Goal: Transaction & Acquisition: Download file/media

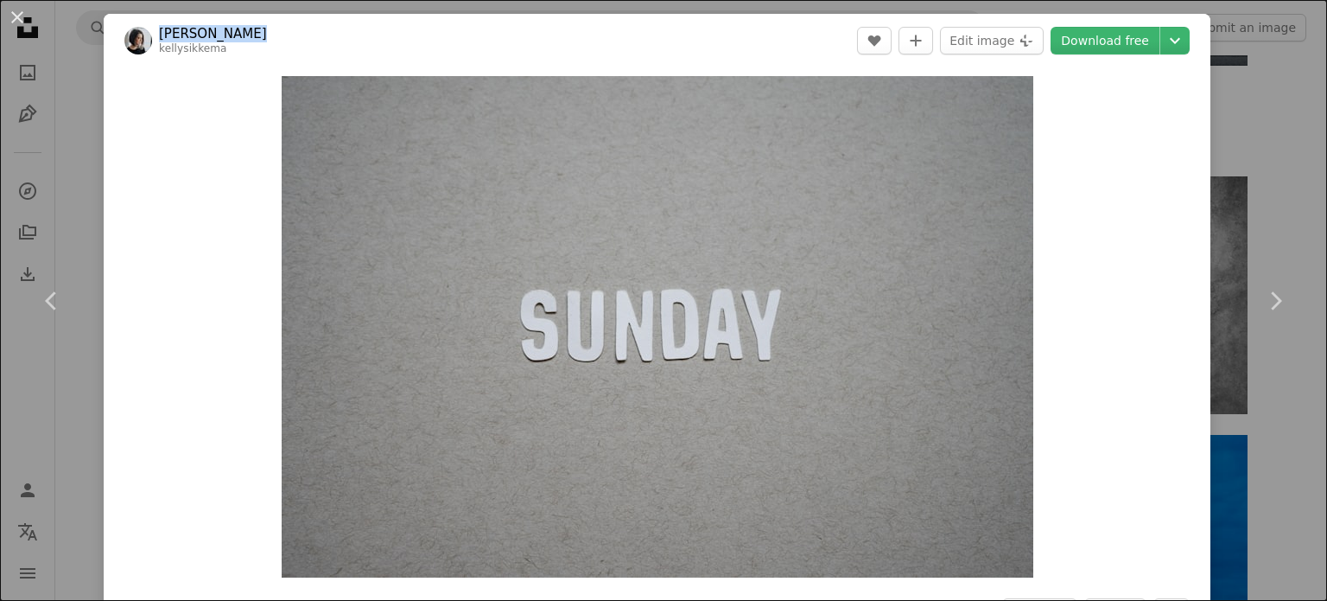
scroll to position [1105, 0]
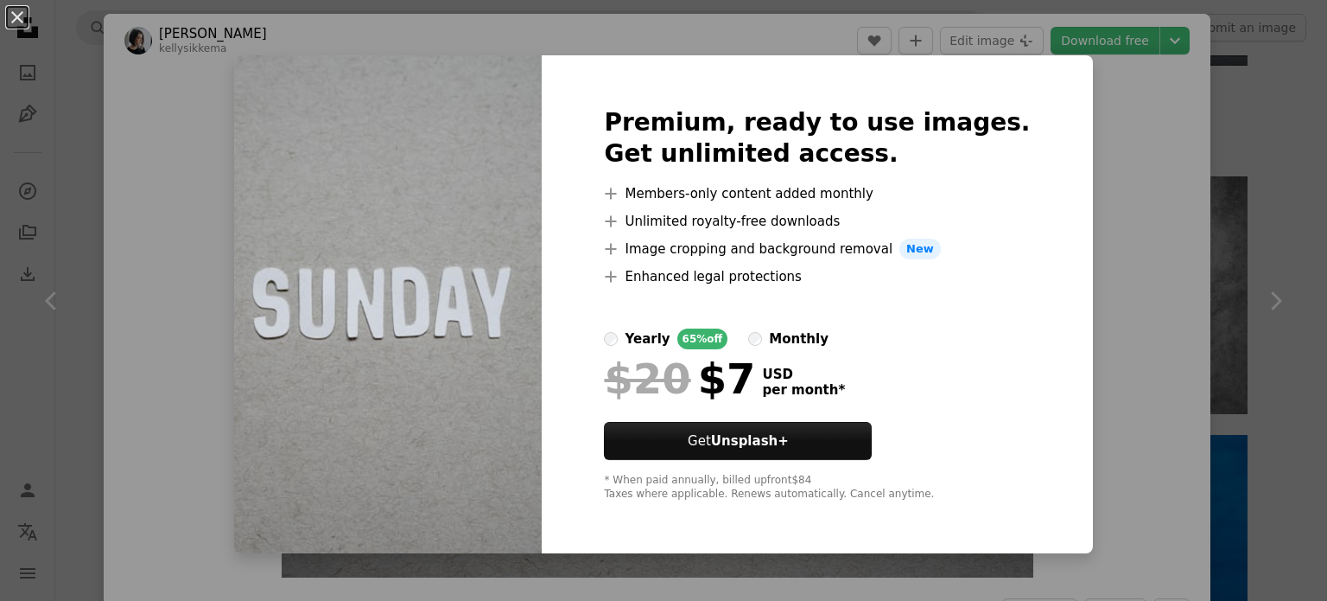
click at [1109, 177] on div "An X shape Premium, ready to use images. Get unlimited access. A plus sign Memb…" at bounding box center [663, 300] width 1327 height 601
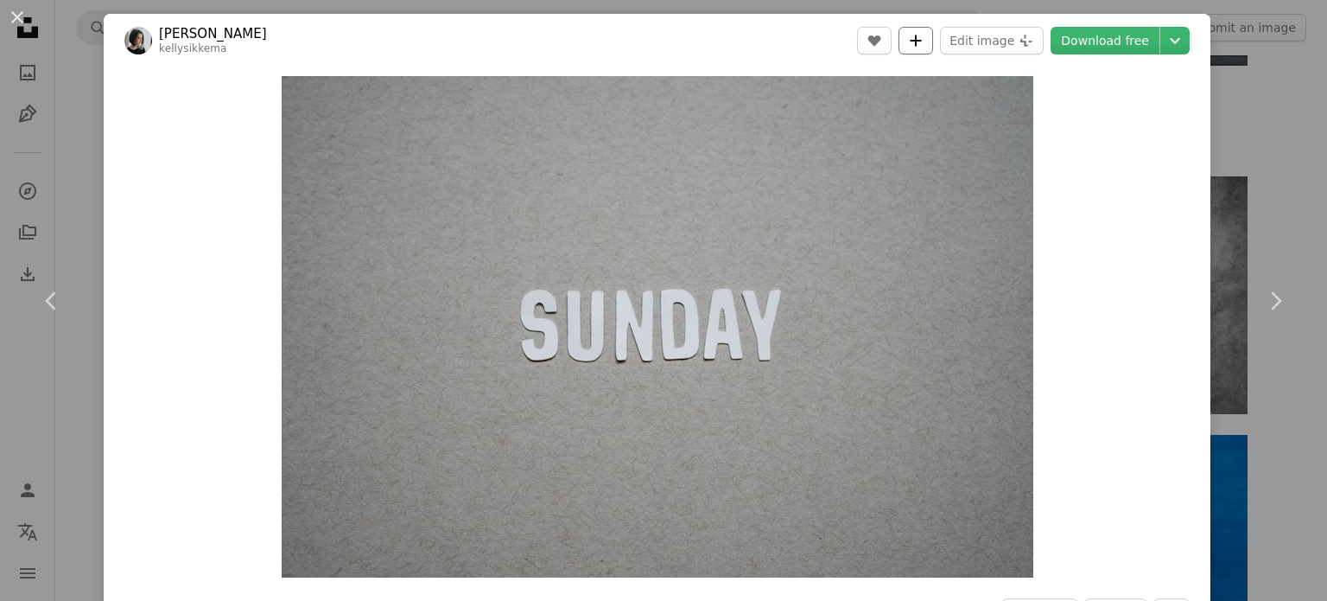
click at [914, 44] on icon "A plus sign" at bounding box center [916, 41] width 14 height 14
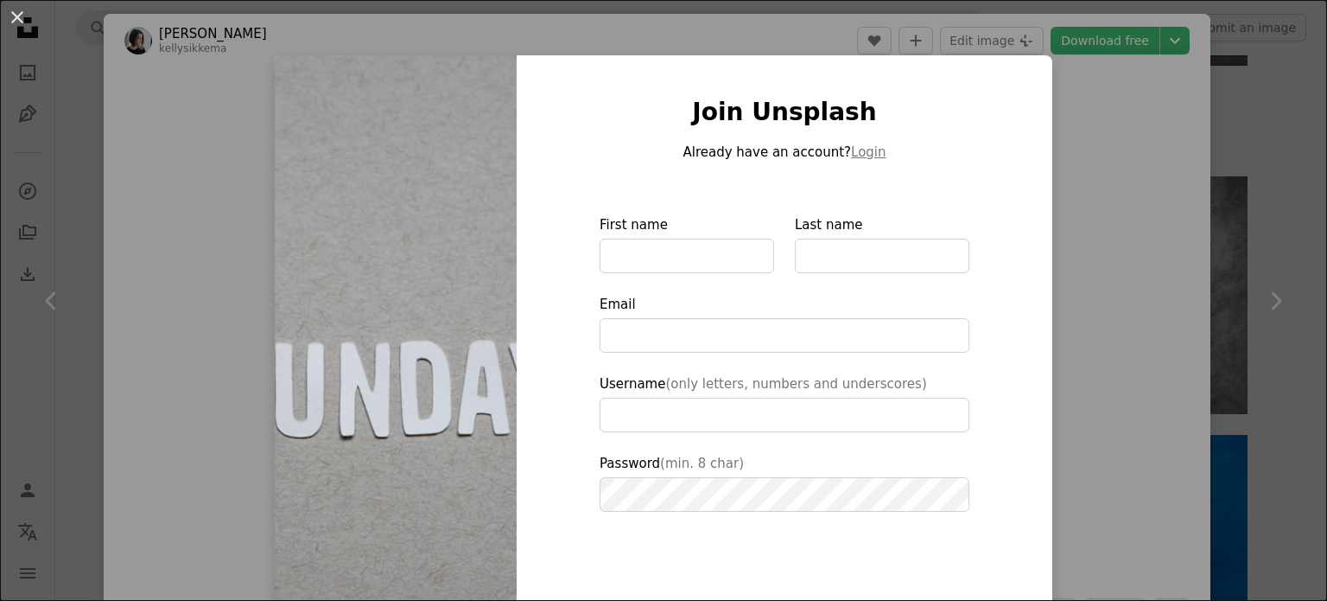
drag, startPoint x: 1116, startPoint y: 175, endPoint x: 1130, endPoint y: 79, distance: 96.9
click at [1114, 175] on div "An X shape Join Unsplash Already have an account? Login First name Last name Em…" at bounding box center [663, 300] width 1327 height 601
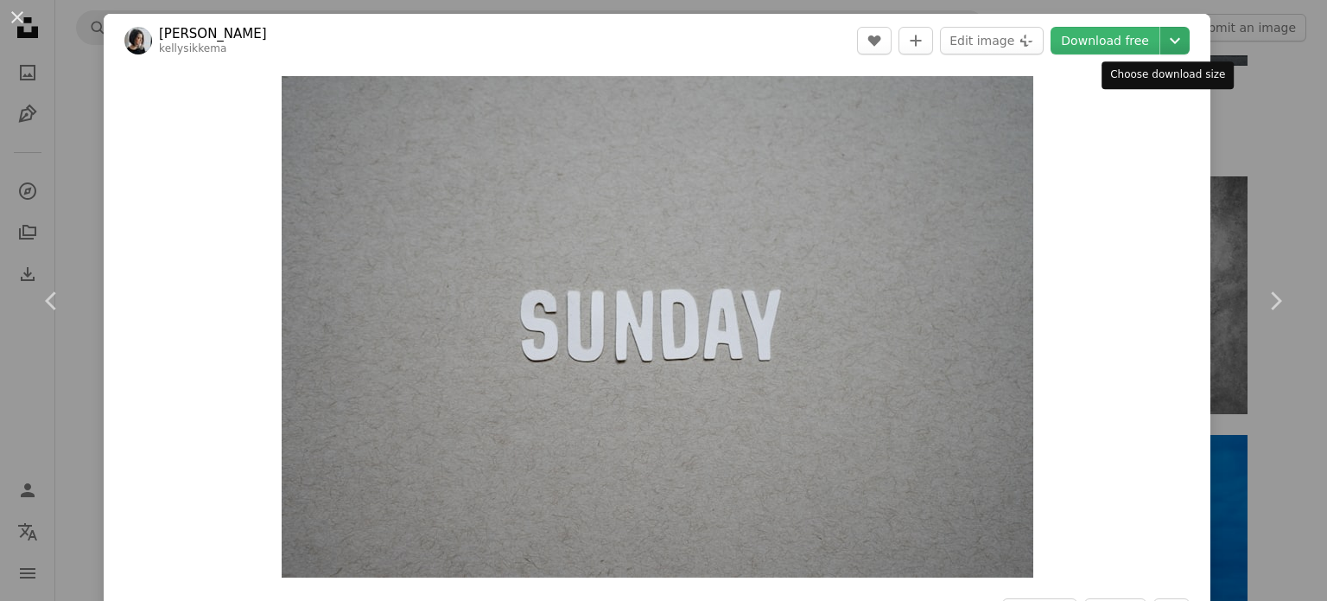
click at [1160, 28] on button "Chevron down" at bounding box center [1174, 41] width 29 height 28
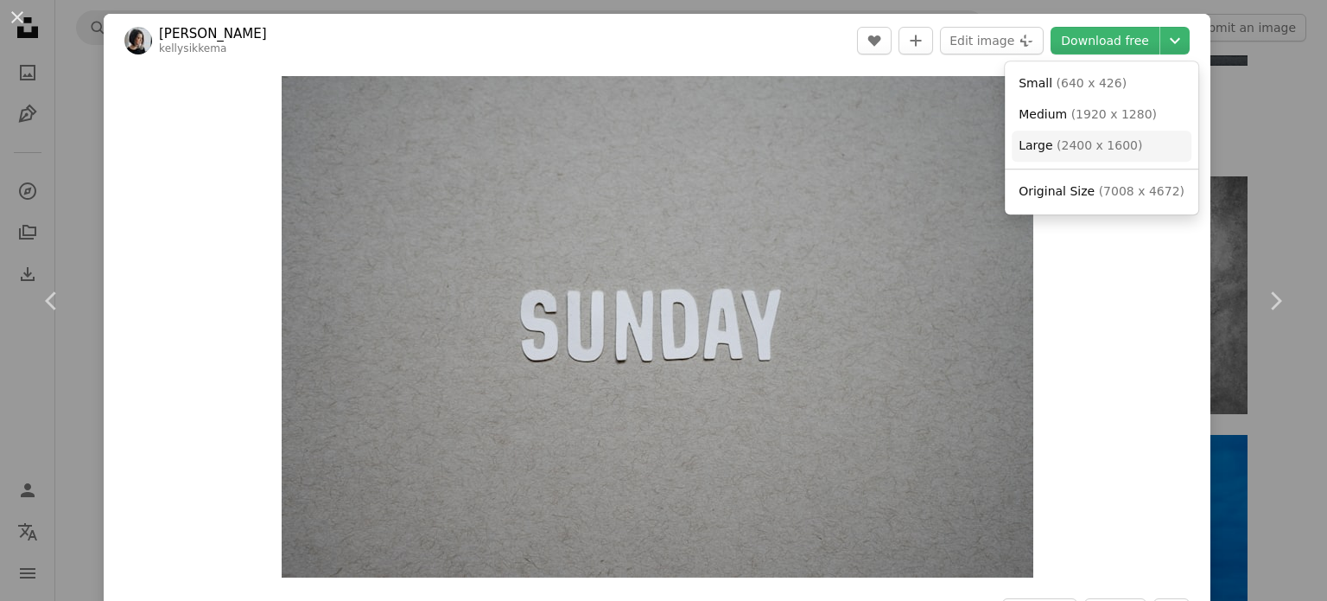
click at [1077, 148] on span "( 2400 x 1600 )" at bounding box center [1100, 145] width 86 height 14
